Goal: Find specific page/section

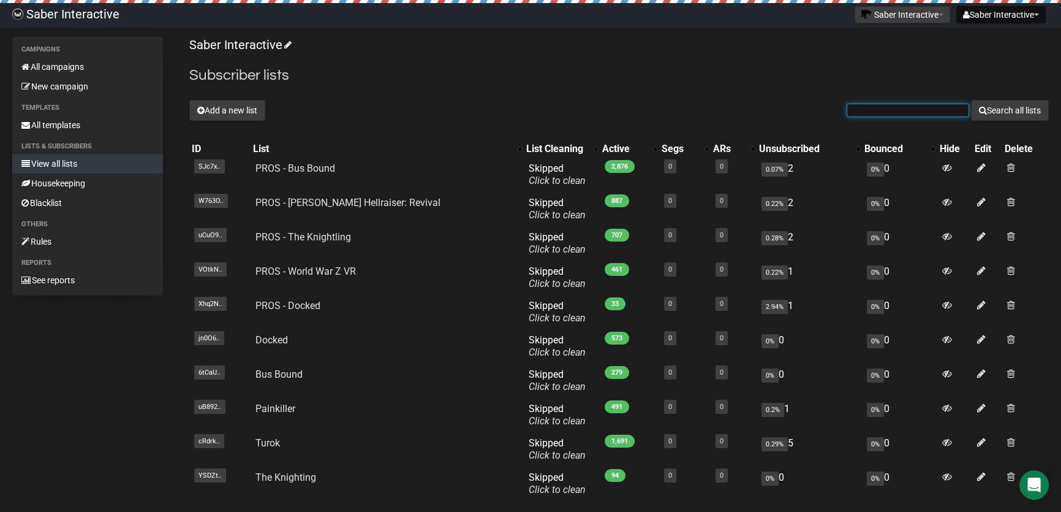
click at [882, 115] on input "text" at bounding box center [908, 110] width 123 height 13
click at [847, 108] on input "text" at bounding box center [908, 110] width 123 height 13
paste input "[EMAIL_ADDRESS][DOMAIN_NAME]"
type input "[EMAIL_ADDRESS][DOMAIN_NAME]"
click at [985, 102] on button "Search all lists" at bounding box center [1010, 110] width 78 height 21
